Goal: Browse casually

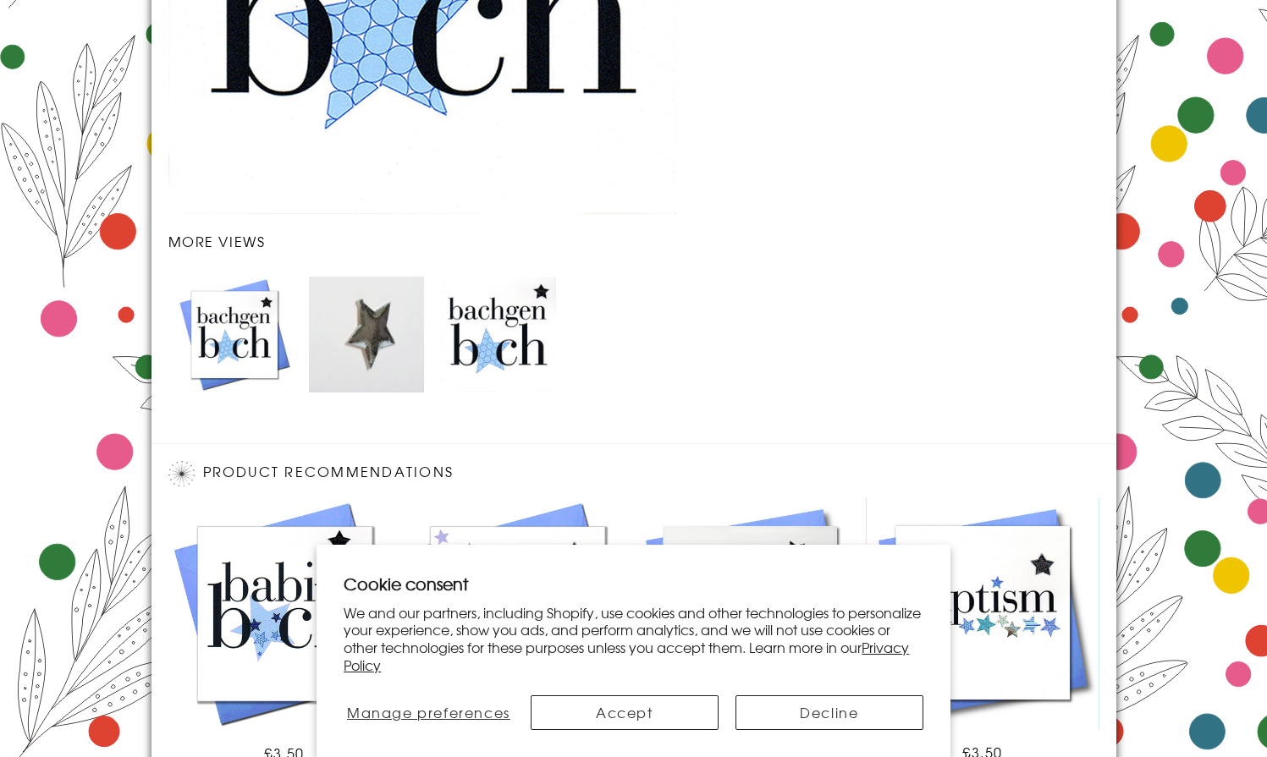
scroll to position [2004, 0]
